Goal: Find specific page/section: Find specific page/section

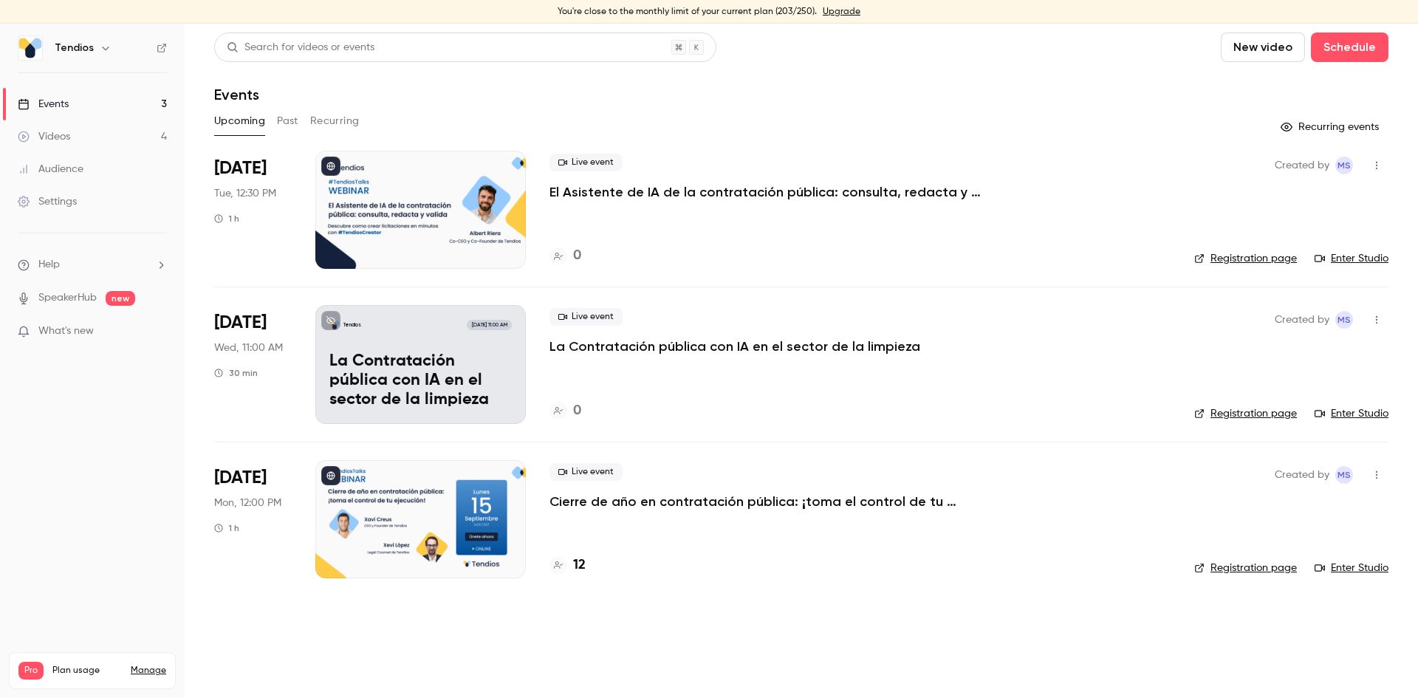
click at [292, 126] on button "Past" at bounding box center [287, 121] width 21 height 24
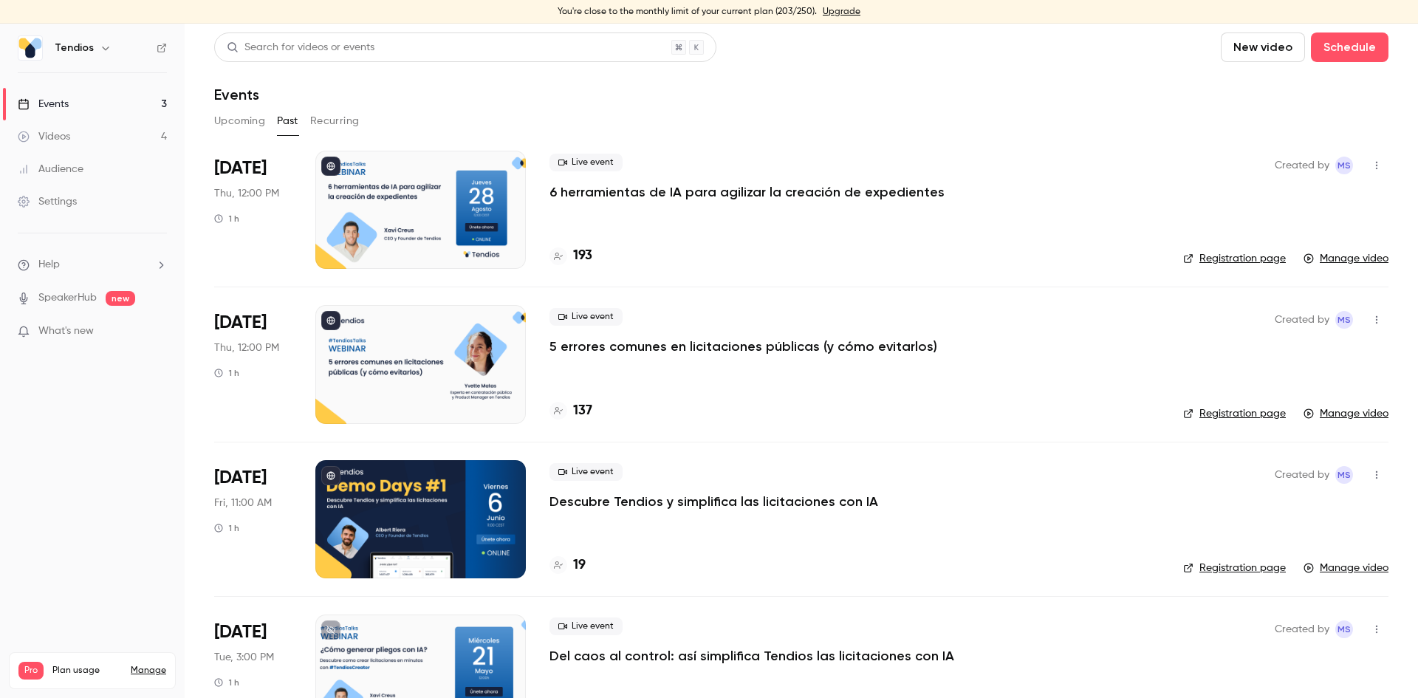
click at [244, 123] on button "Upcoming" at bounding box center [239, 121] width 51 height 24
